Goal: Information Seeking & Learning: Learn about a topic

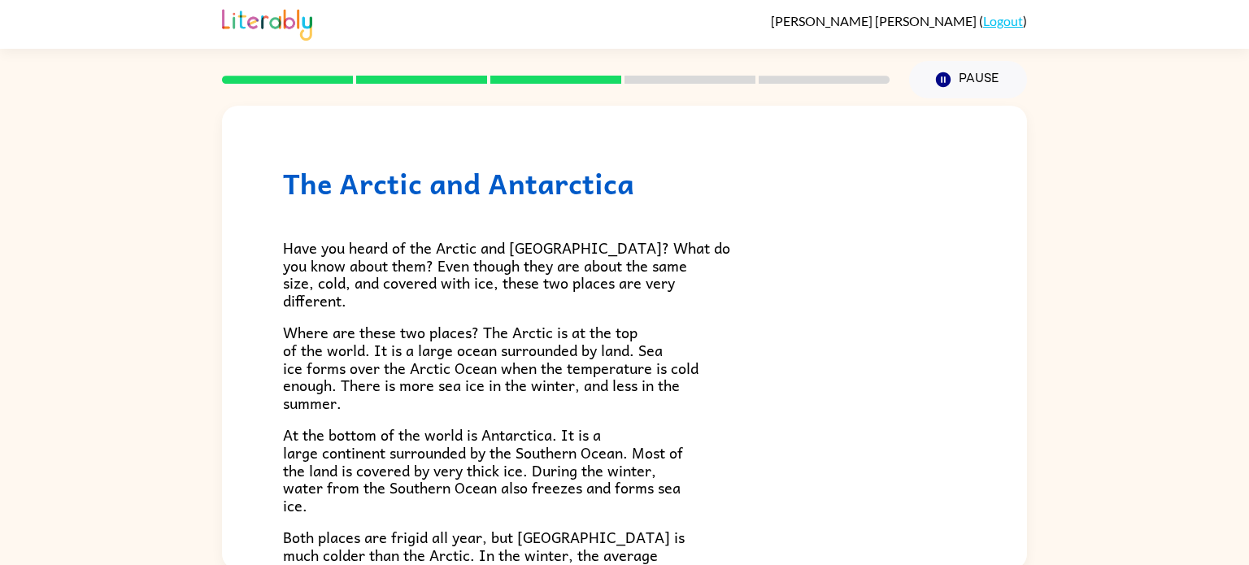
scroll to position [5, 0]
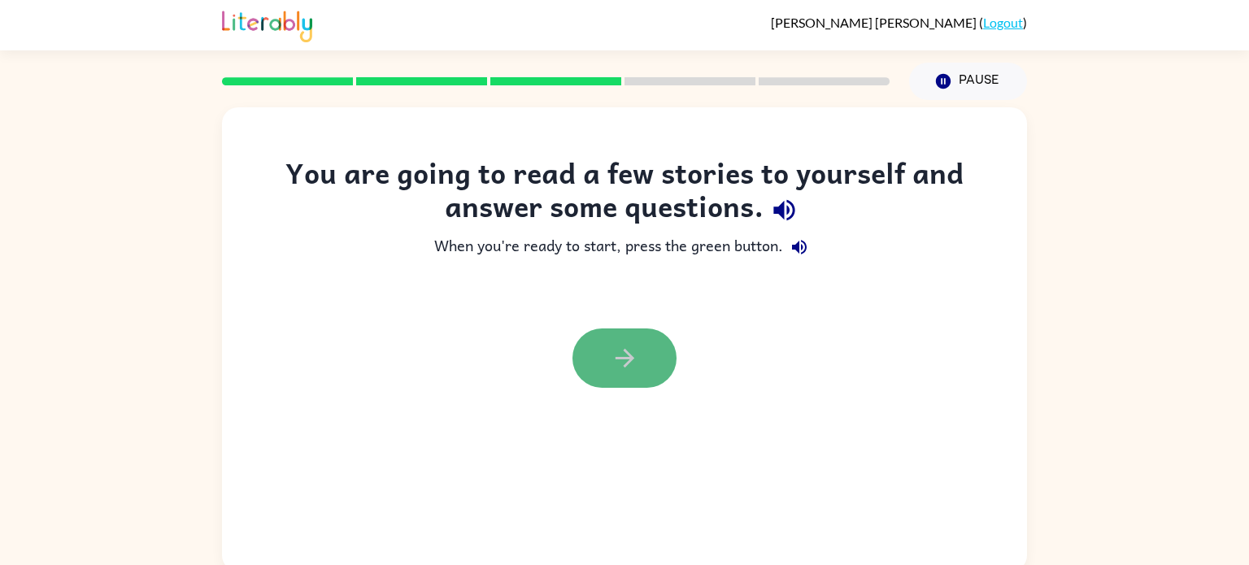
click at [635, 367] on icon "button" at bounding box center [625, 358] width 28 height 28
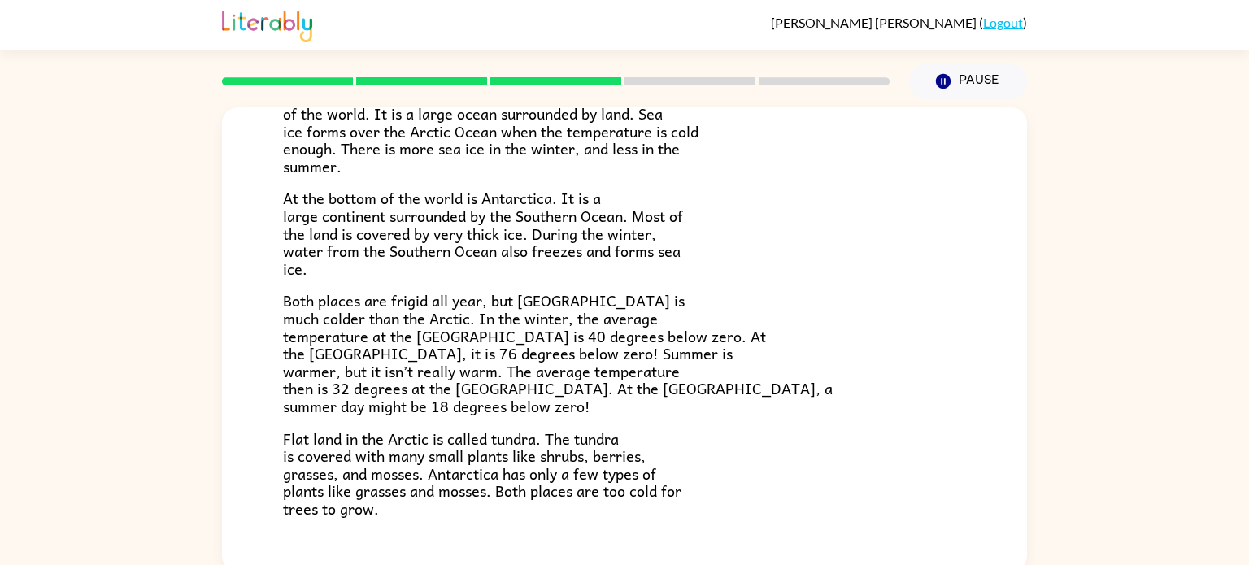
scroll to position [343, 0]
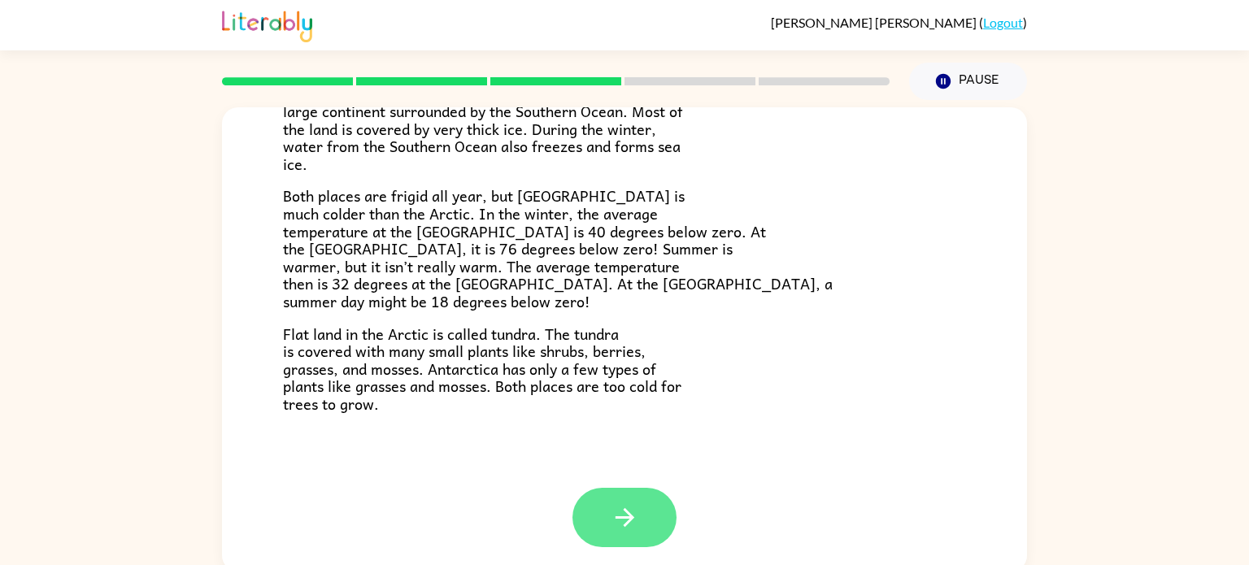
click at [653, 511] on button "button" at bounding box center [624, 517] width 104 height 59
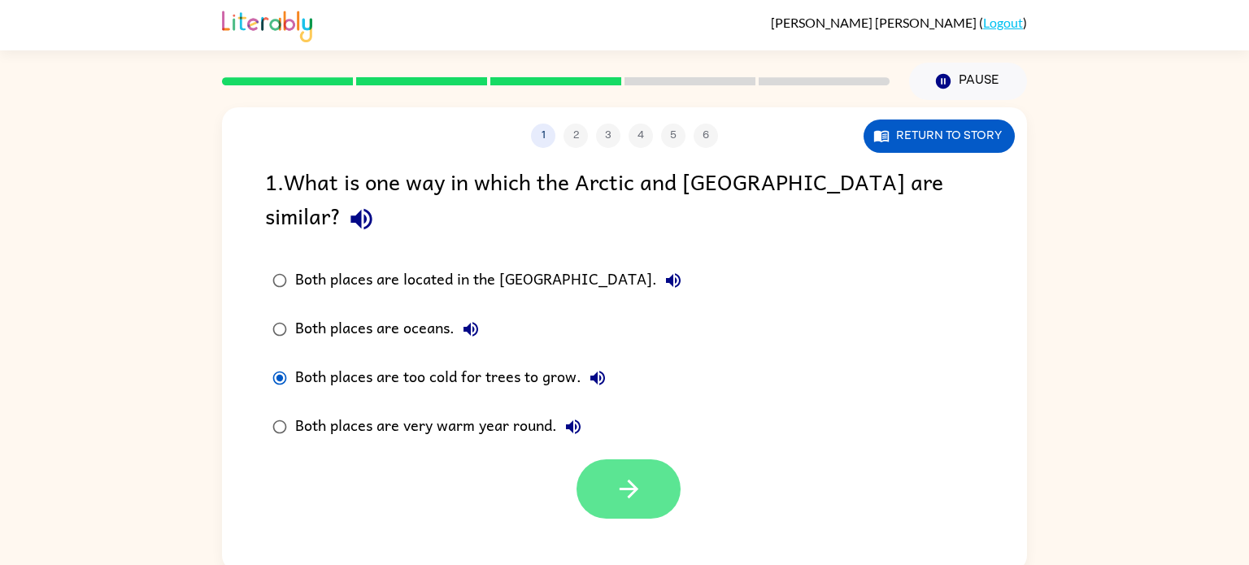
click at [620, 472] on button "button" at bounding box center [628, 488] width 104 height 59
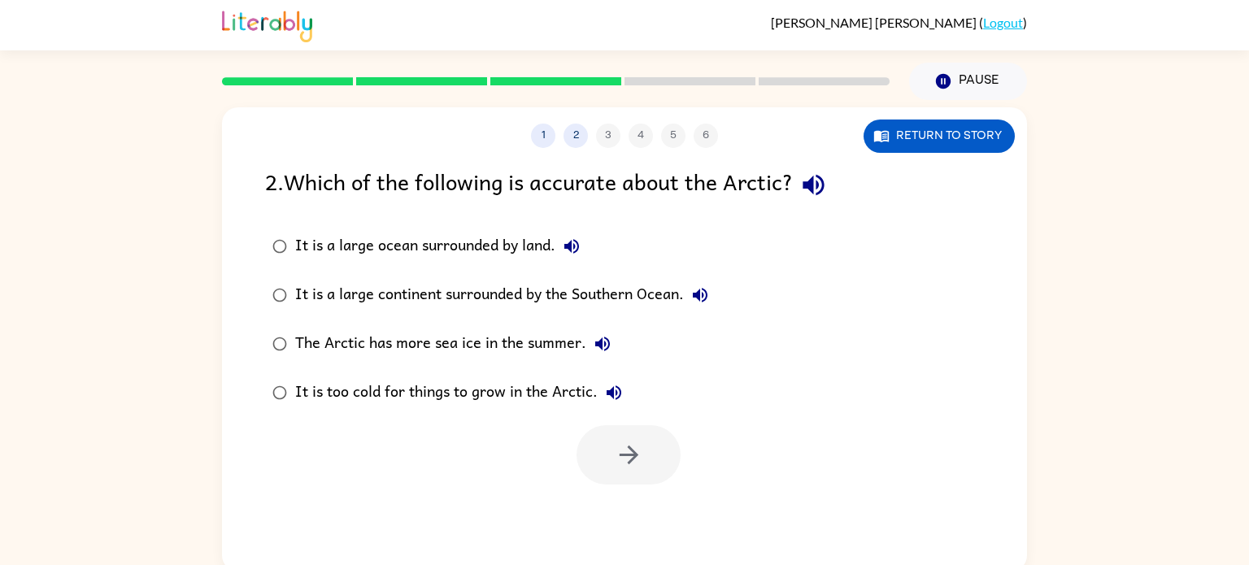
click at [314, 398] on div "It is too cold for things to grow in the Arctic." at bounding box center [462, 392] width 335 height 33
click at [664, 451] on button "button" at bounding box center [628, 454] width 104 height 59
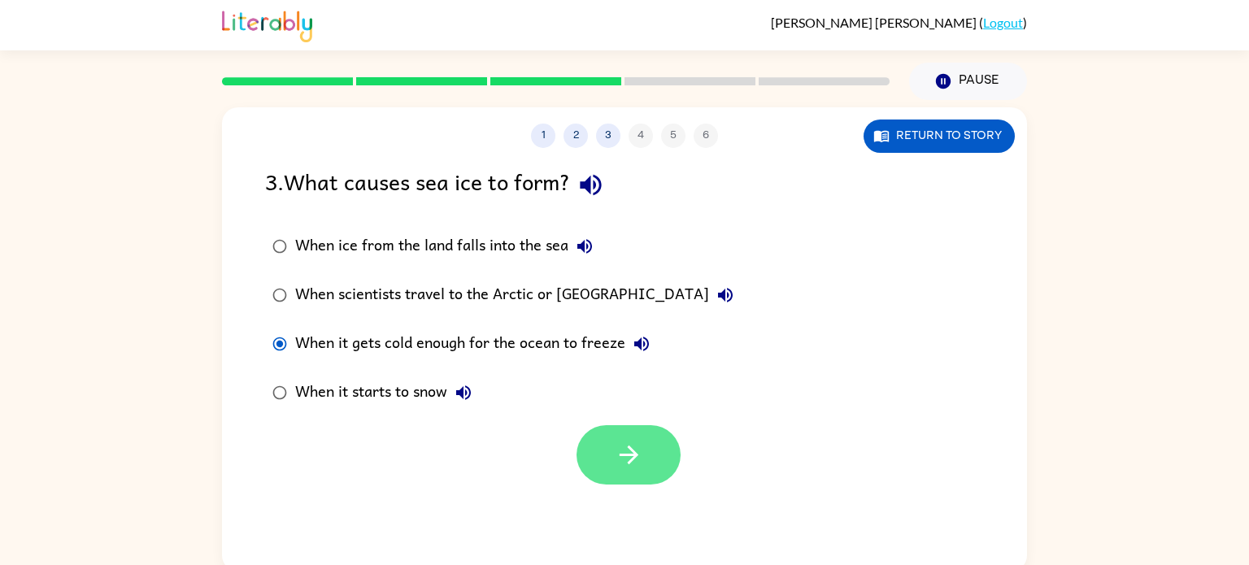
click at [647, 435] on button "button" at bounding box center [628, 454] width 104 height 59
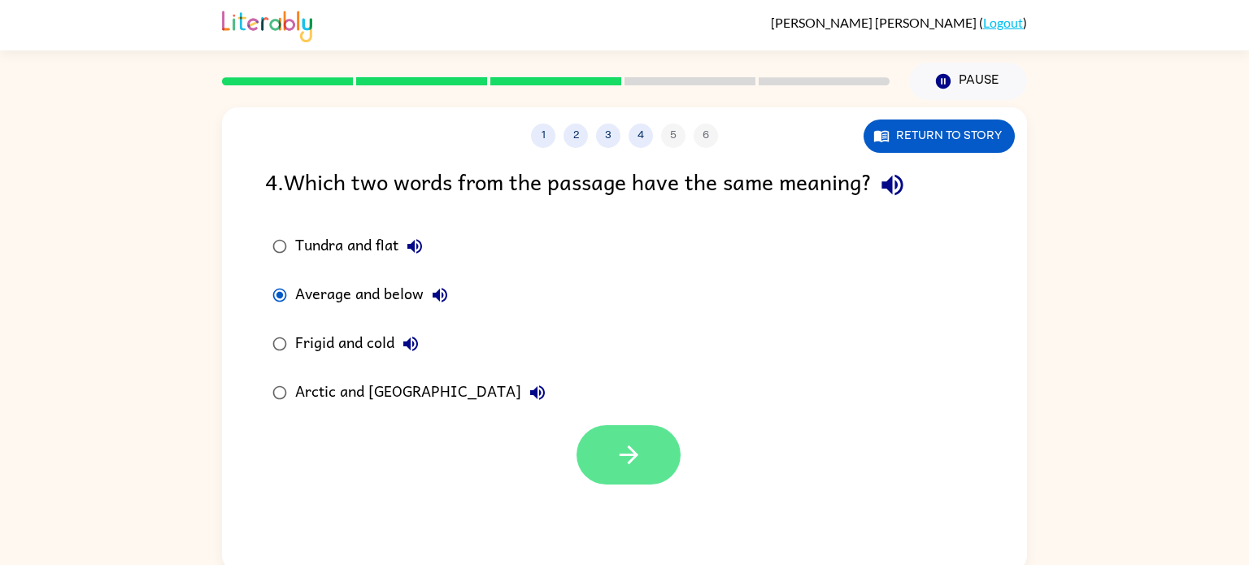
click at [657, 480] on button "button" at bounding box center [628, 454] width 104 height 59
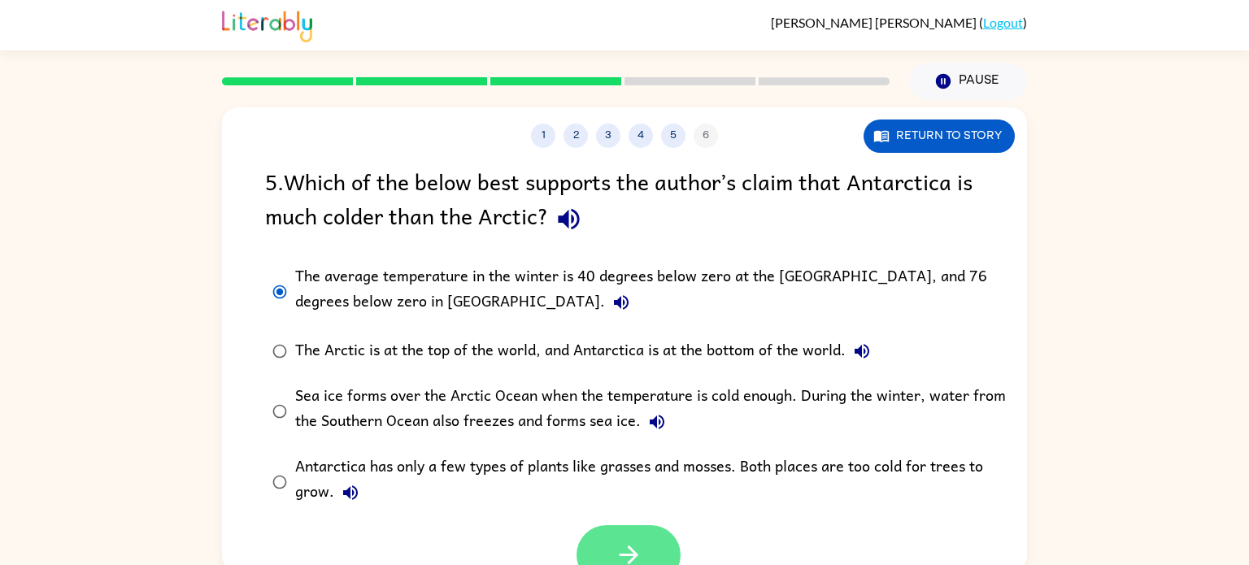
click at [653, 545] on button "button" at bounding box center [628, 554] width 104 height 59
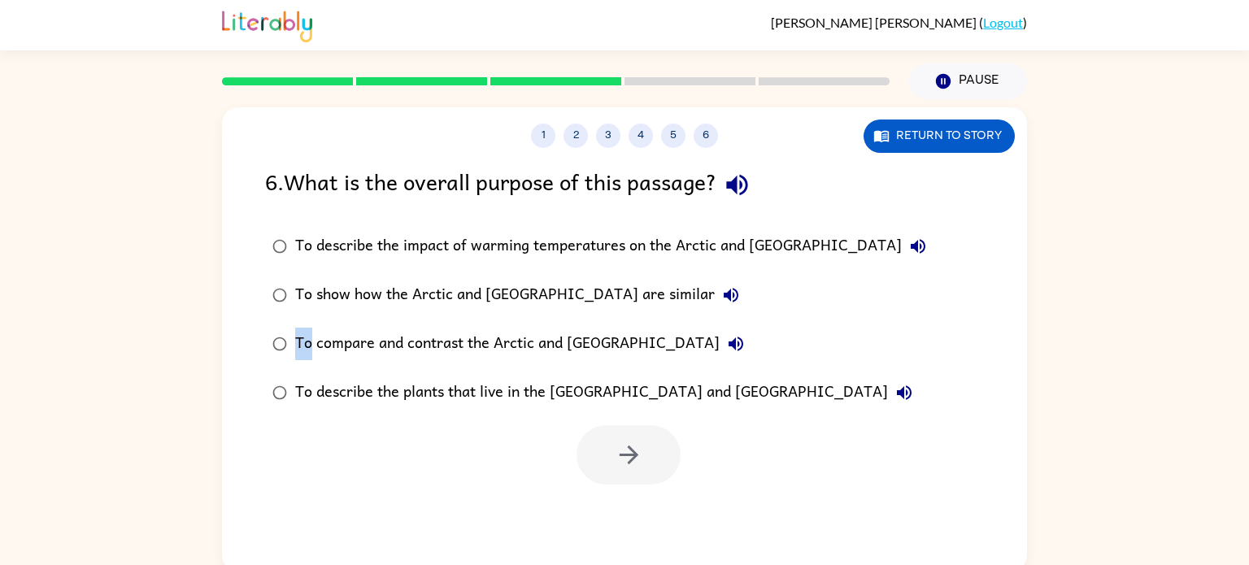
click at [219, 334] on div "1 2 3 4 5 6 Return to story 6 . What is the overall purpose of this passage? To…" at bounding box center [624, 336] width 1249 height 472
click at [294, 368] on label "To describe the plants that live in the Arctic and Antarctica" at bounding box center [599, 392] width 686 height 49
click at [651, 474] on button "button" at bounding box center [628, 454] width 104 height 59
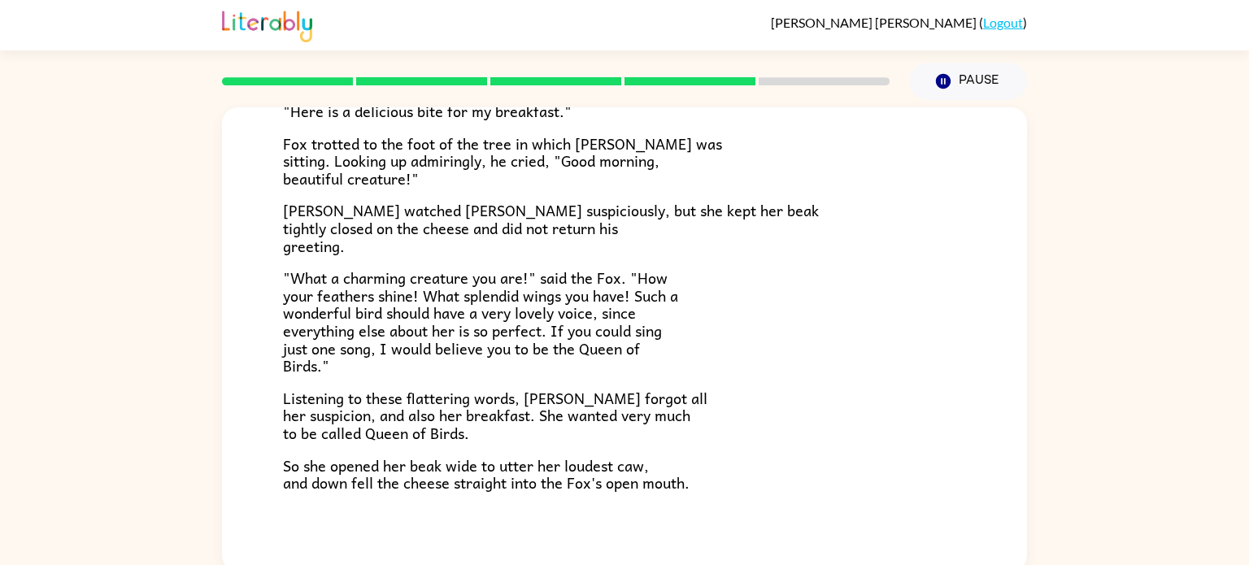
scroll to position [320, 0]
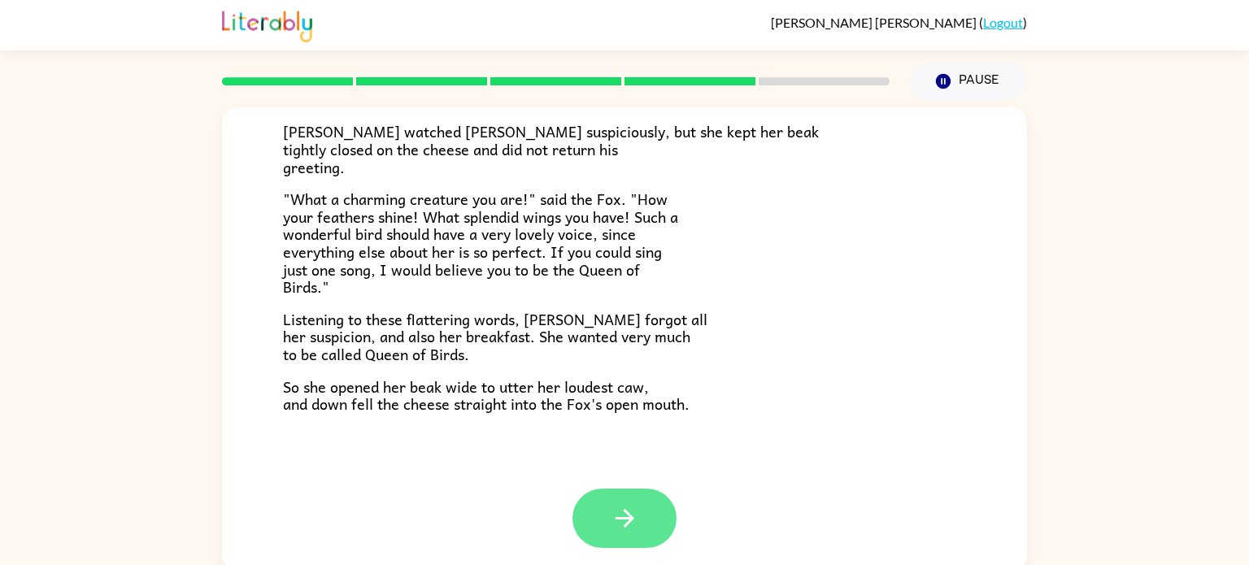
click at [654, 530] on button "button" at bounding box center [624, 518] width 104 height 59
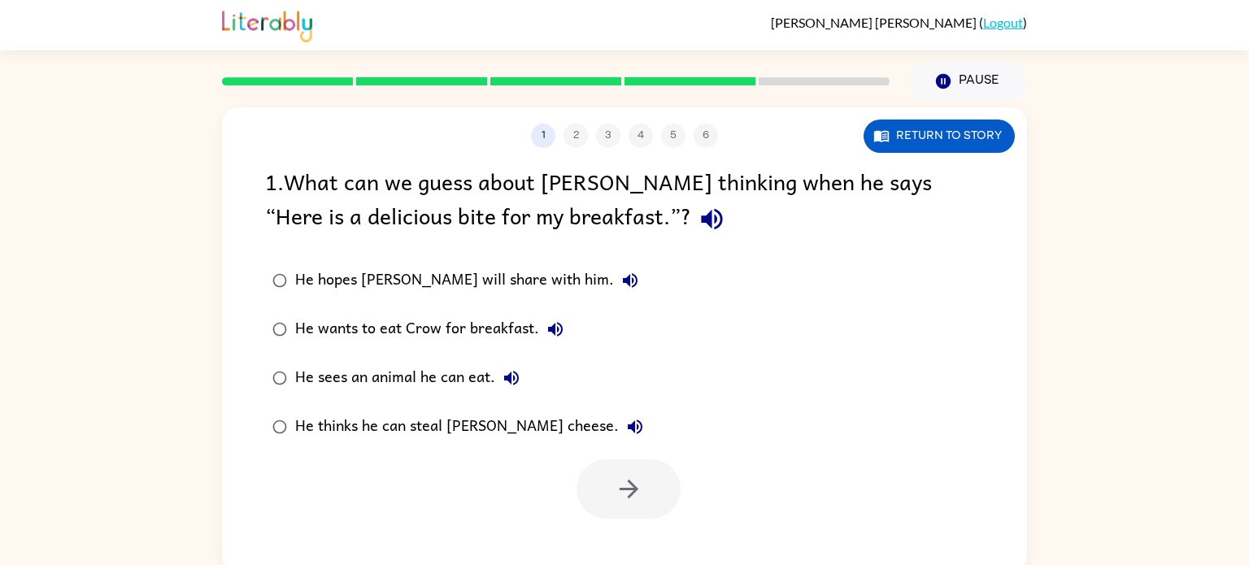
click at [307, 313] on div "He wants to eat Crow for breakfast." at bounding box center [433, 329] width 276 height 33
click at [673, 491] on button "button" at bounding box center [628, 488] width 104 height 59
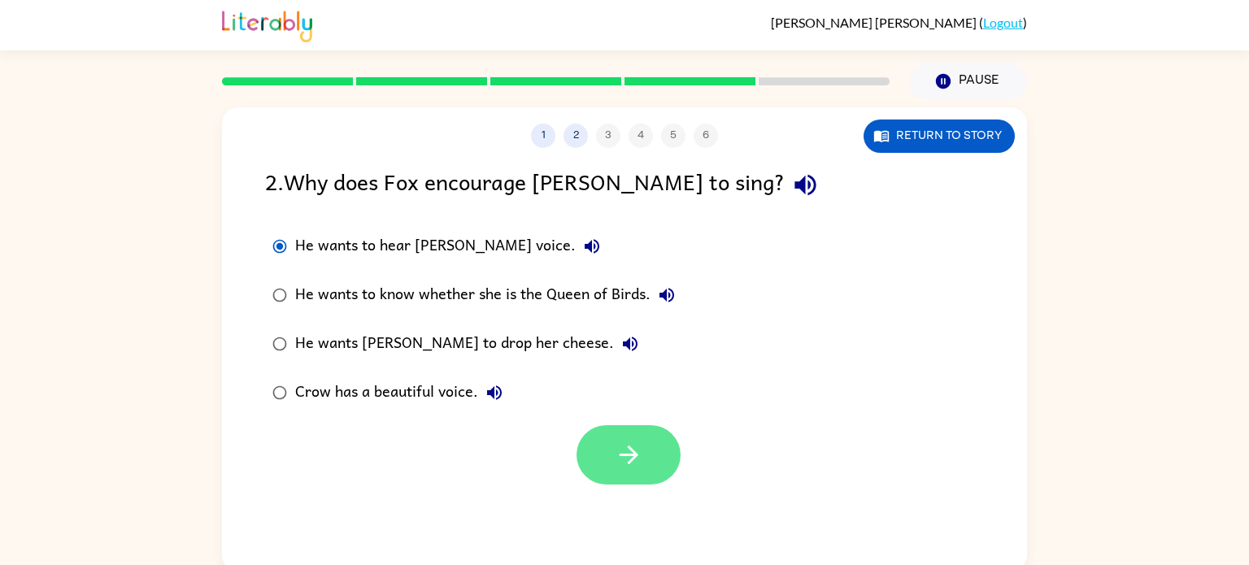
click at [621, 462] on icon "button" at bounding box center [629, 455] width 28 height 28
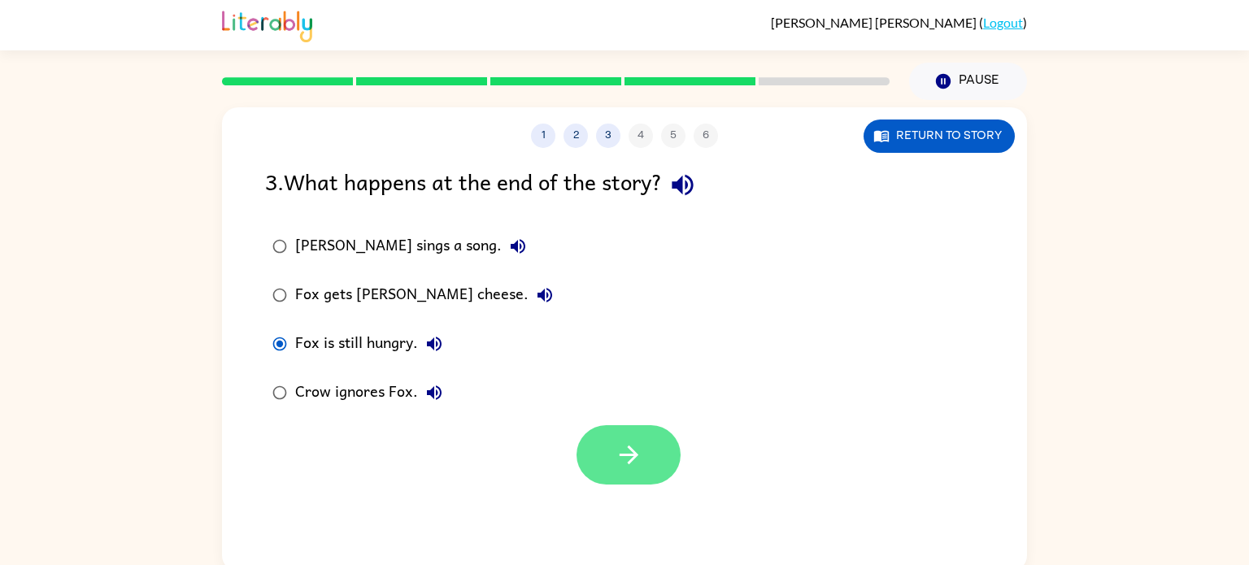
click at [661, 433] on button "button" at bounding box center [628, 454] width 104 height 59
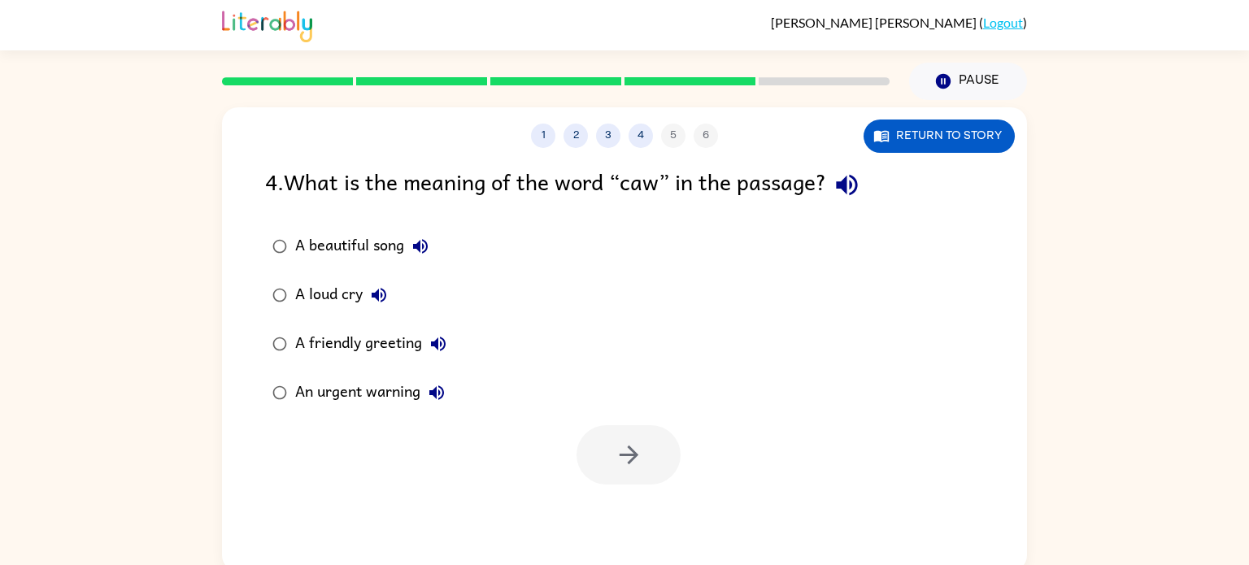
click at [89, 120] on div "1 2 3 4 5 6 Return to story 4 . What is the meaning of the word “caw” in the pa…" at bounding box center [624, 336] width 1249 height 472
click at [613, 481] on button "button" at bounding box center [628, 454] width 104 height 59
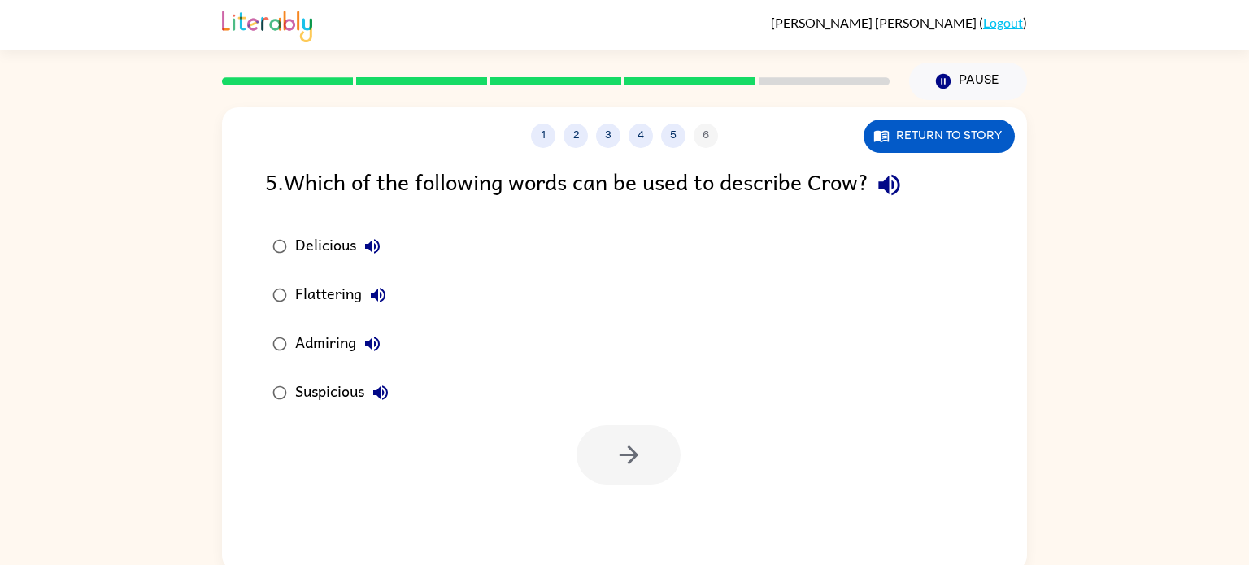
click at [297, 367] on label "Admiring" at bounding box center [330, 344] width 149 height 49
click at [632, 472] on button "button" at bounding box center [628, 454] width 104 height 59
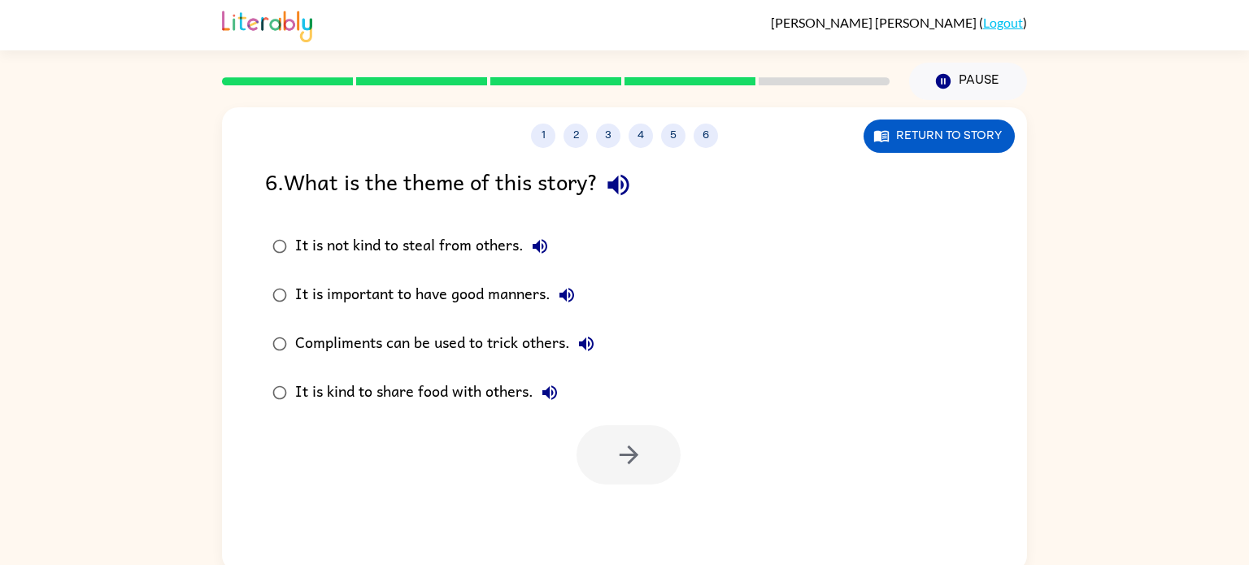
click at [64, 166] on div "1 2 3 4 5 6 Return to story 6 . What is the theme of this story? It is not kind…" at bounding box center [624, 336] width 1249 height 472
click at [629, 462] on icon "button" at bounding box center [628, 455] width 19 height 19
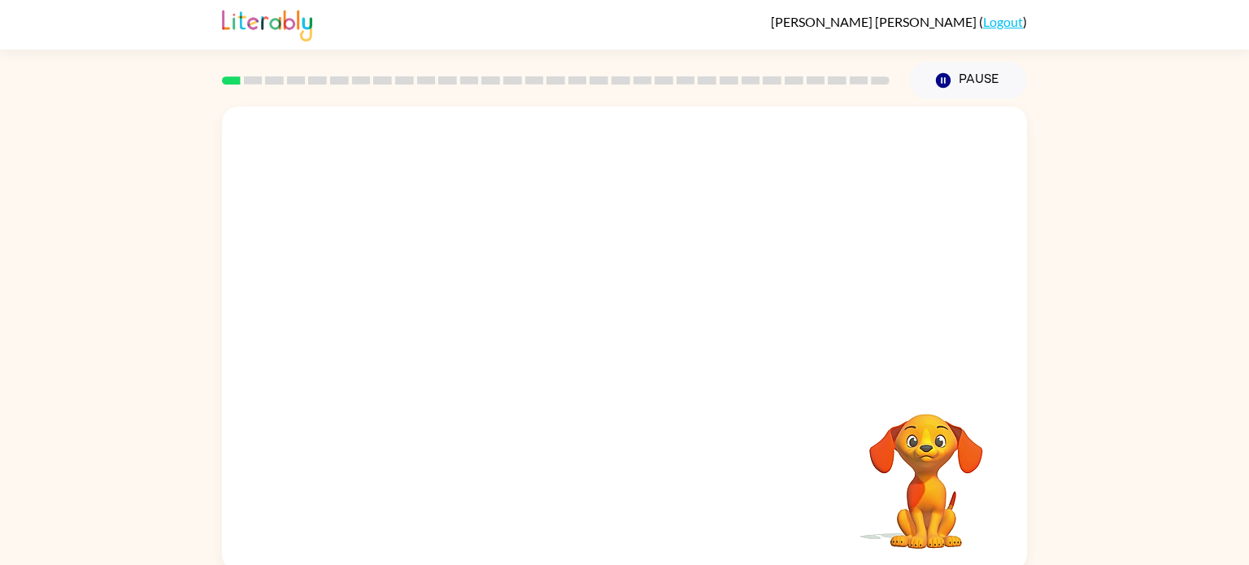
scroll to position [7, 0]
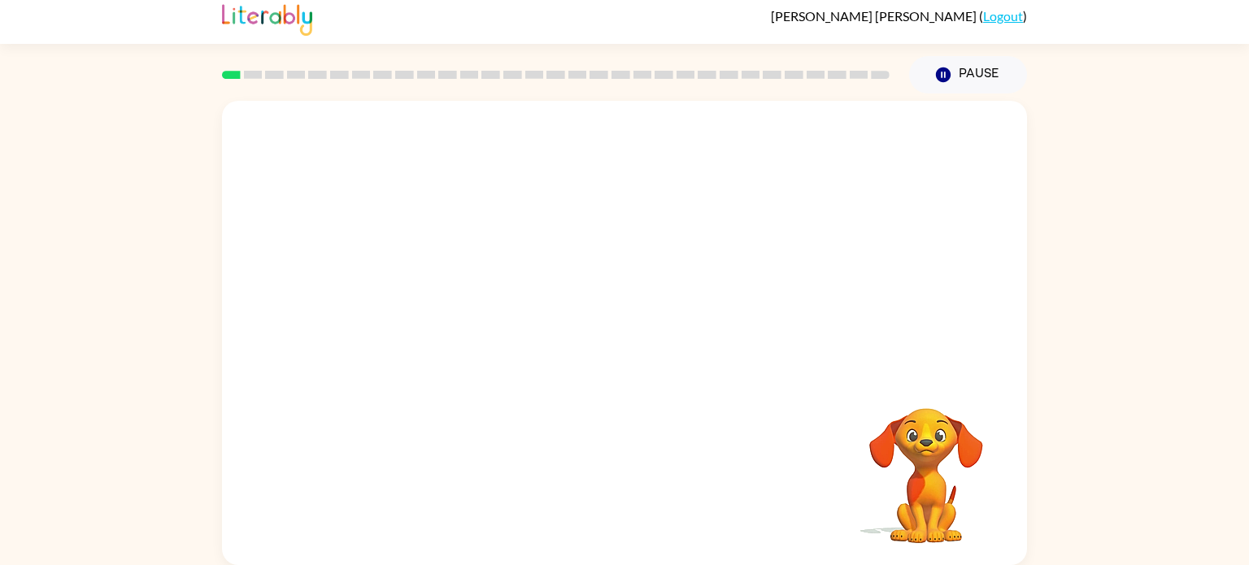
click at [0, 475] on div "Your browser must support playing .mp4 files to use Literably. Please try using…" at bounding box center [624, 330] width 1249 height 472
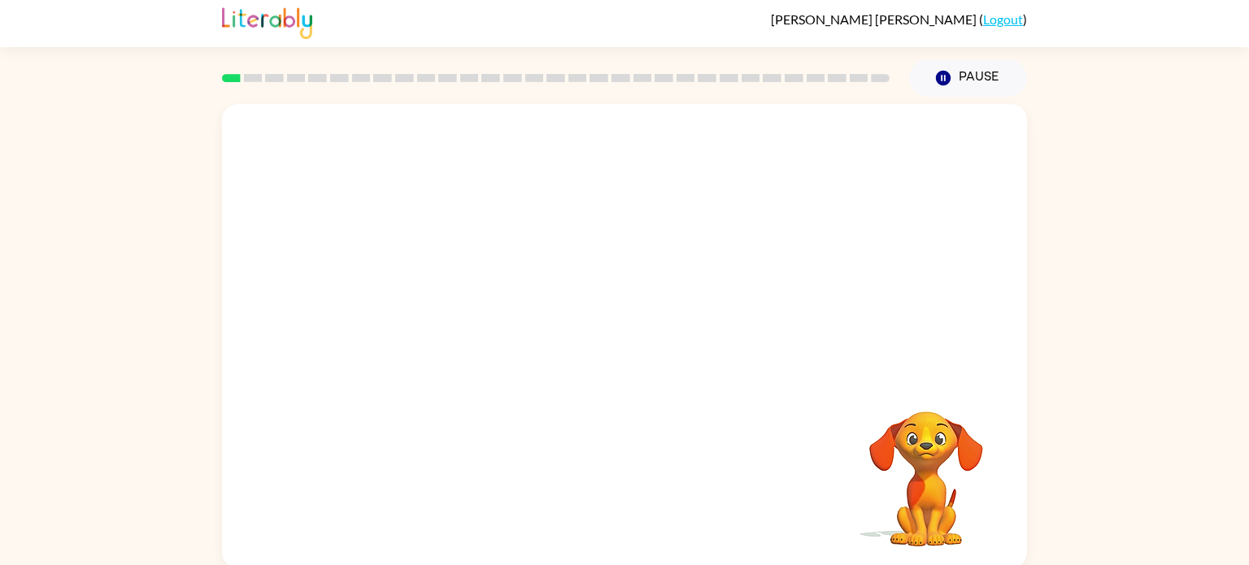
scroll to position [0, 0]
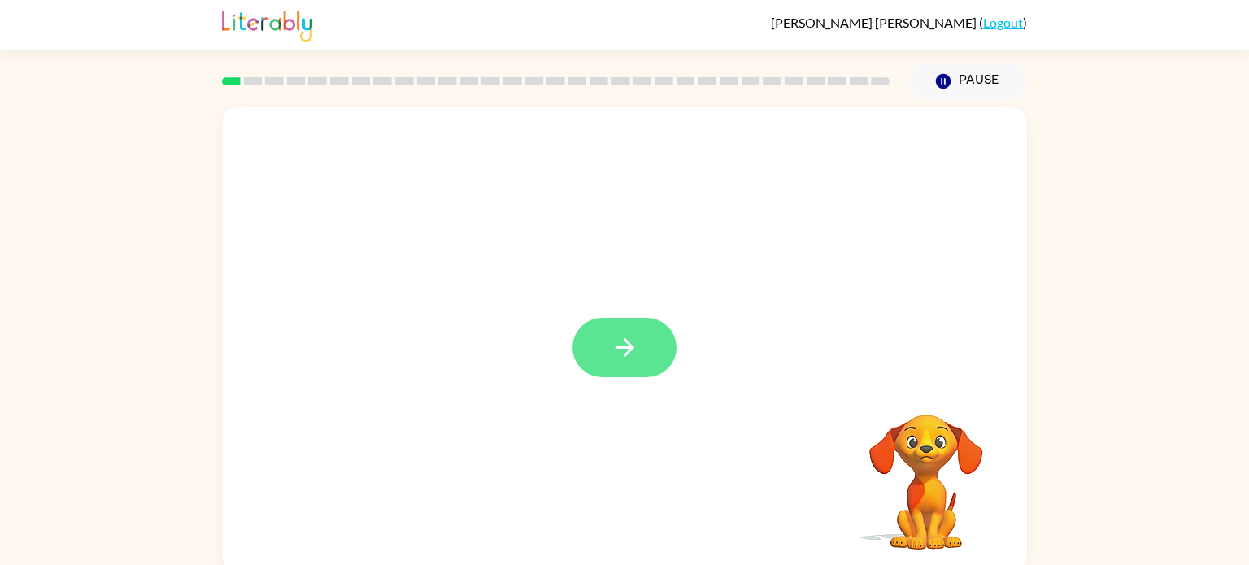
click at [647, 335] on button "button" at bounding box center [624, 347] width 104 height 59
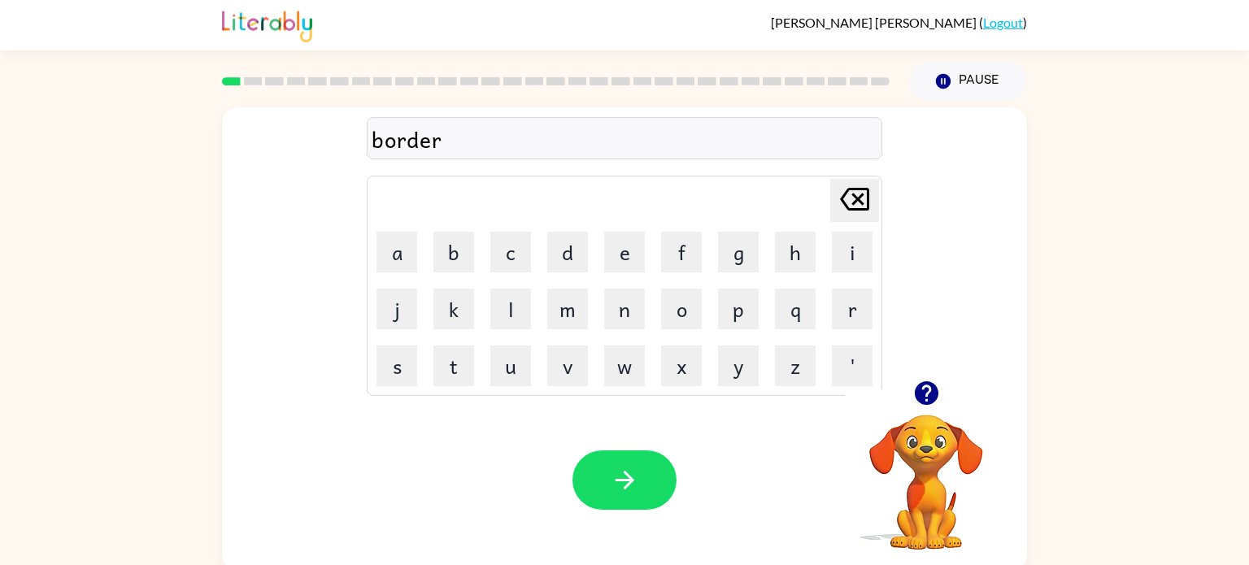
scroll to position [3, 0]
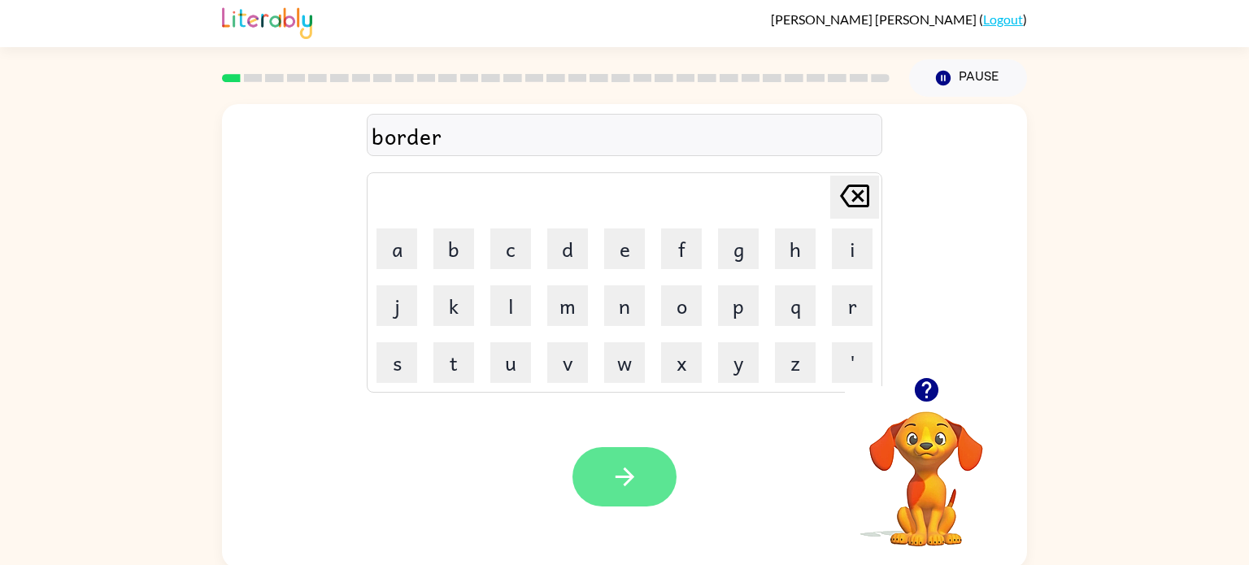
click at [616, 476] on icon "button" at bounding box center [624, 477] width 19 height 19
click at [639, 494] on button "button" at bounding box center [624, 476] width 104 height 59
click at [648, 497] on button "button" at bounding box center [624, 476] width 104 height 59
click at [633, 489] on icon "button" at bounding box center [625, 477] width 28 height 28
click at [654, 472] on button "button" at bounding box center [624, 476] width 104 height 59
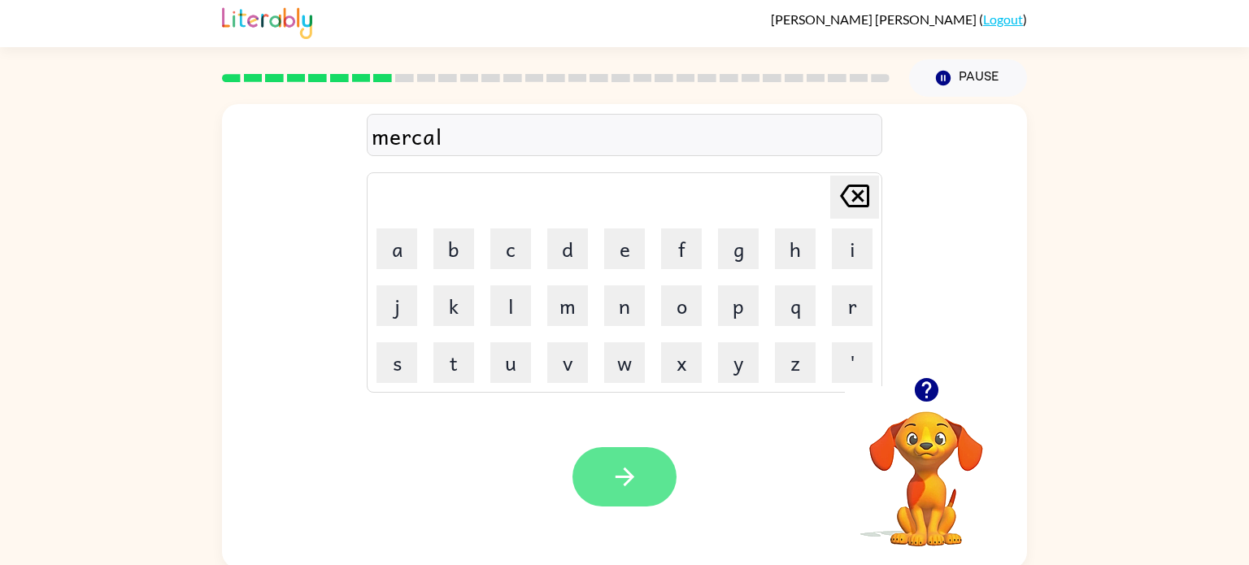
click at [602, 485] on button "button" at bounding box center [624, 476] width 104 height 59
click at [657, 468] on button "button" at bounding box center [624, 476] width 104 height 59
